Goal: Check status: Check status

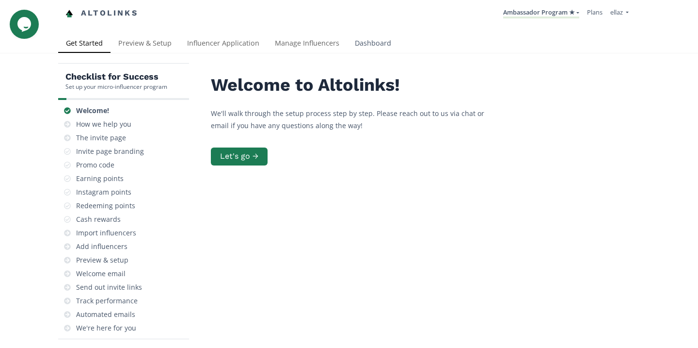
click at [379, 42] on link "Dashboard" at bounding box center [373, 43] width 52 height 19
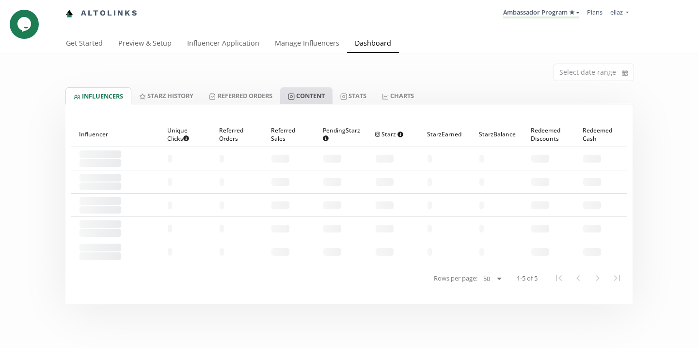
click at [327, 98] on link "Content" at bounding box center [306, 95] width 52 height 16
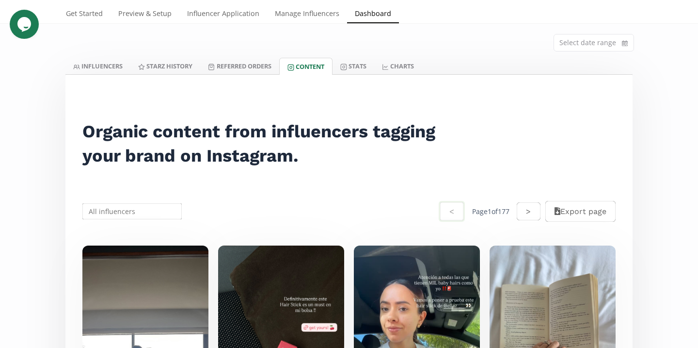
scroll to position [32, 0]
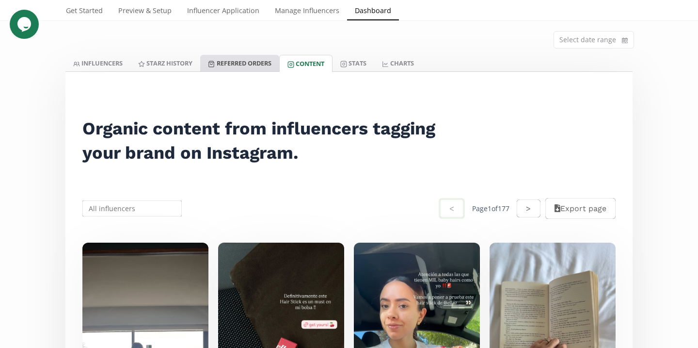
click at [224, 67] on link "Referred Orders" at bounding box center [239, 63] width 79 height 16
